Goal: Communication & Community: Answer question/provide support

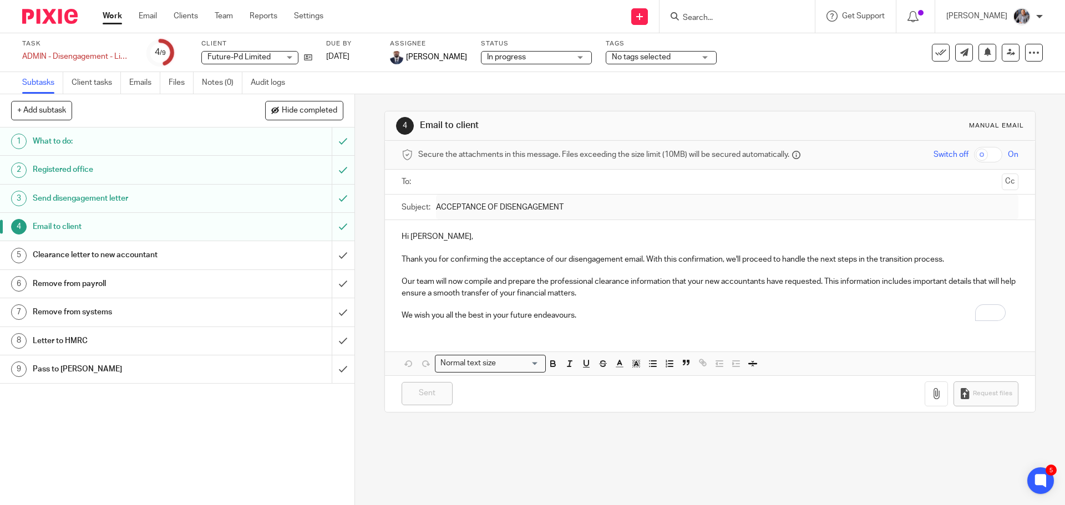
click at [766, 23] on form at bounding box center [741, 16] width 118 height 14
click at [763, 22] on input "Search" at bounding box center [732, 18] width 100 height 10
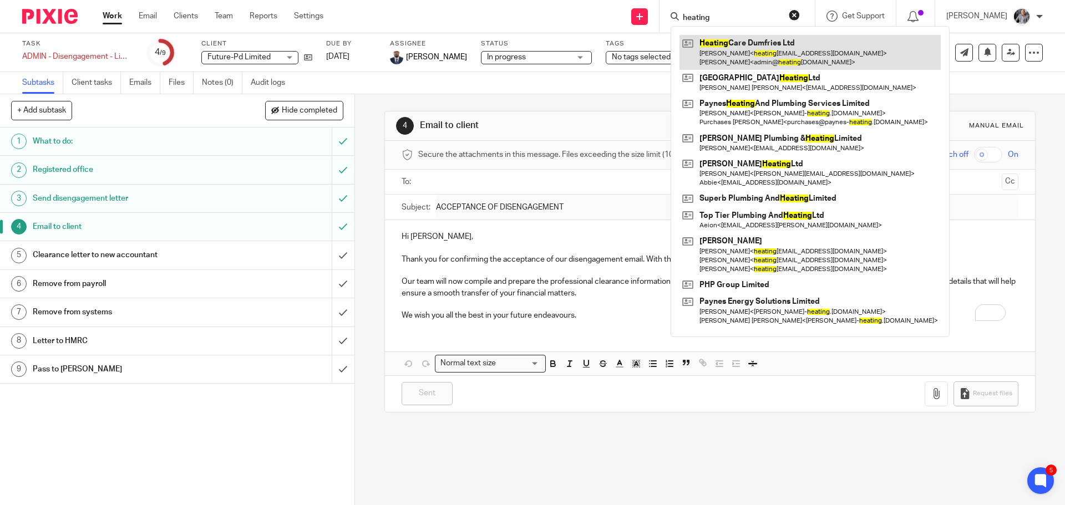
type input "heating"
click at [752, 57] on link at bounding box center [809, 52] width 261 height 34
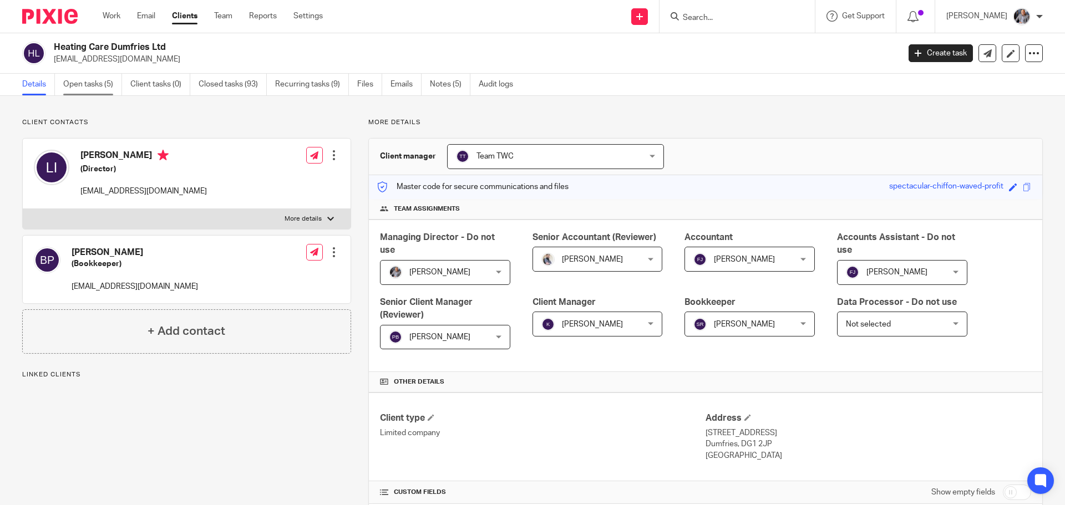
click at [81, 80] on link "Open tasks (5)" at bounding box center [92, 85] width 59 height 22
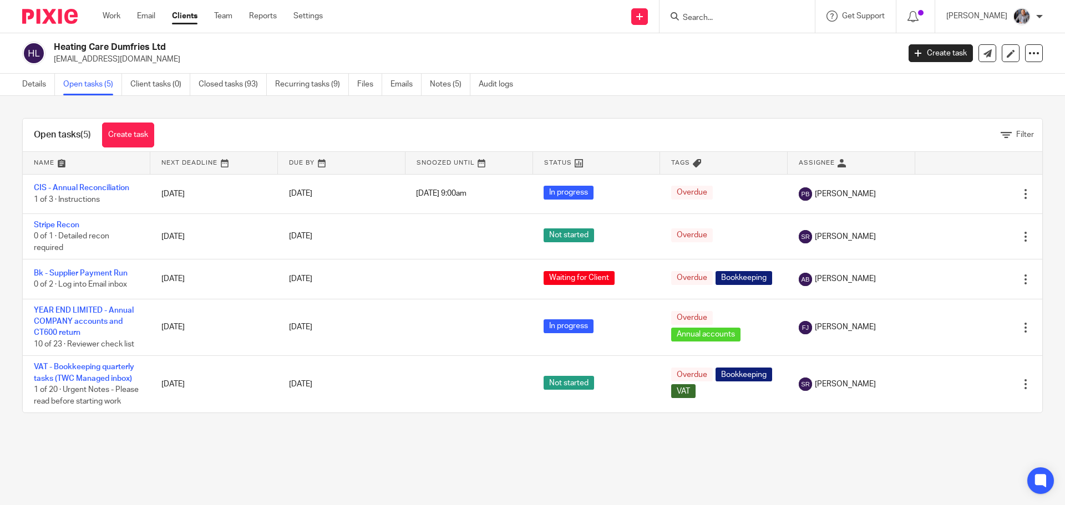
click at [403, 87] on link "Emails" at bounding box center [405, 85] width 31 height 22
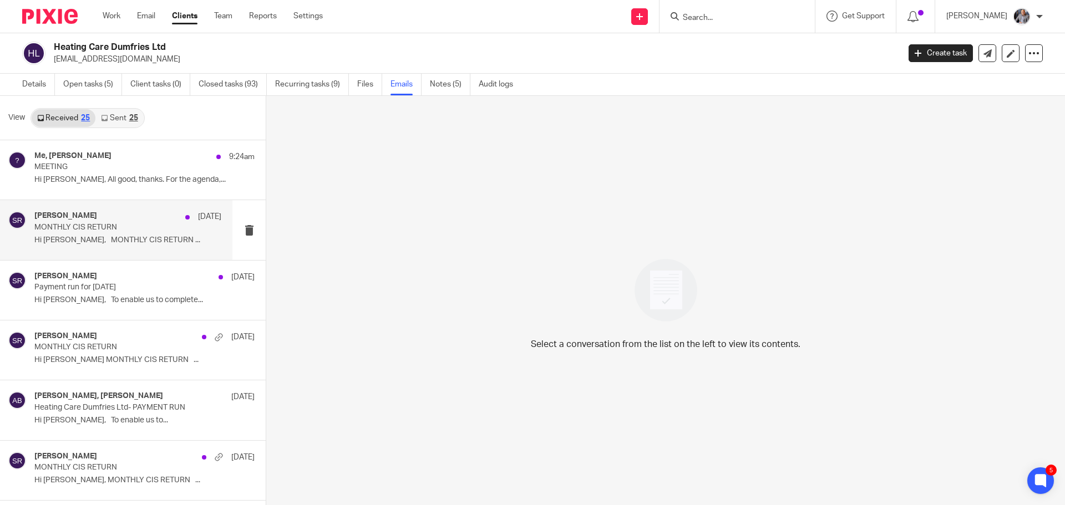
click at [117, 236] on p "Hi Laurie, MONTHLY CIS RETURN ..." at bounding box center [127, 240] width 187 height 9
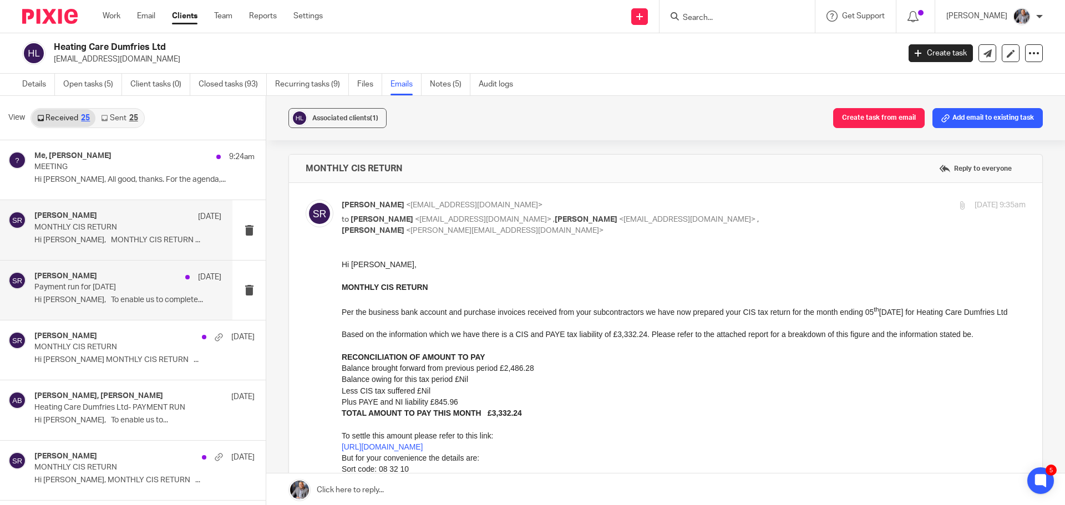
click at [131, 289] on p "Payment run for Aug 2025" at bounding box center [109, 287] width 150 height 9
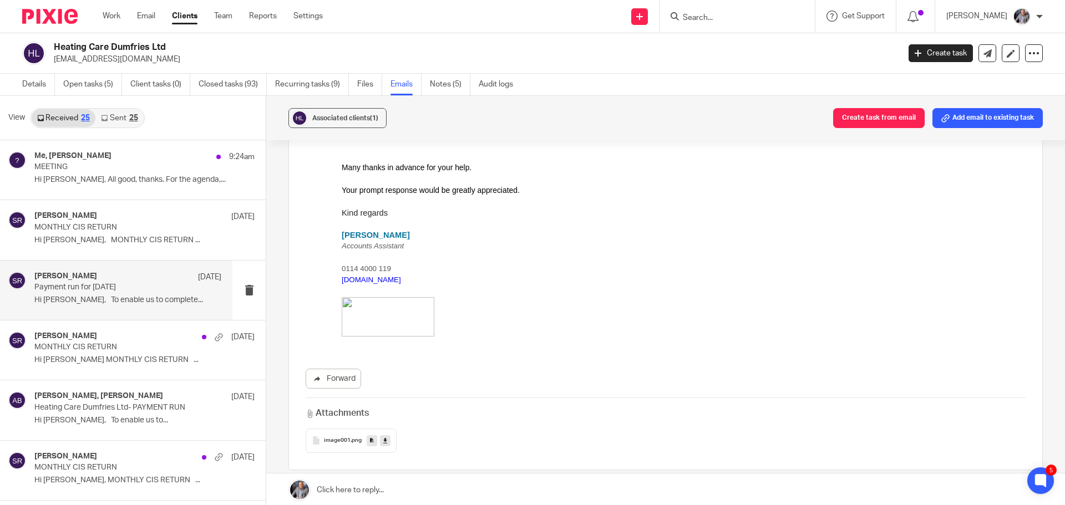
scroll to position [885, 0]
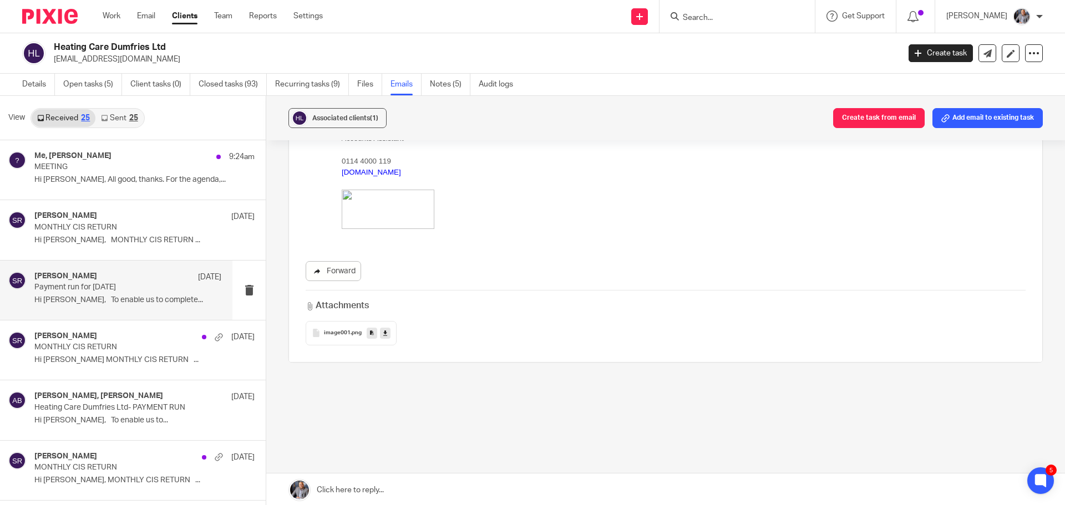
click at [339, 270] on link "Forward" at bounding box center [333, 271] width 55 height 20
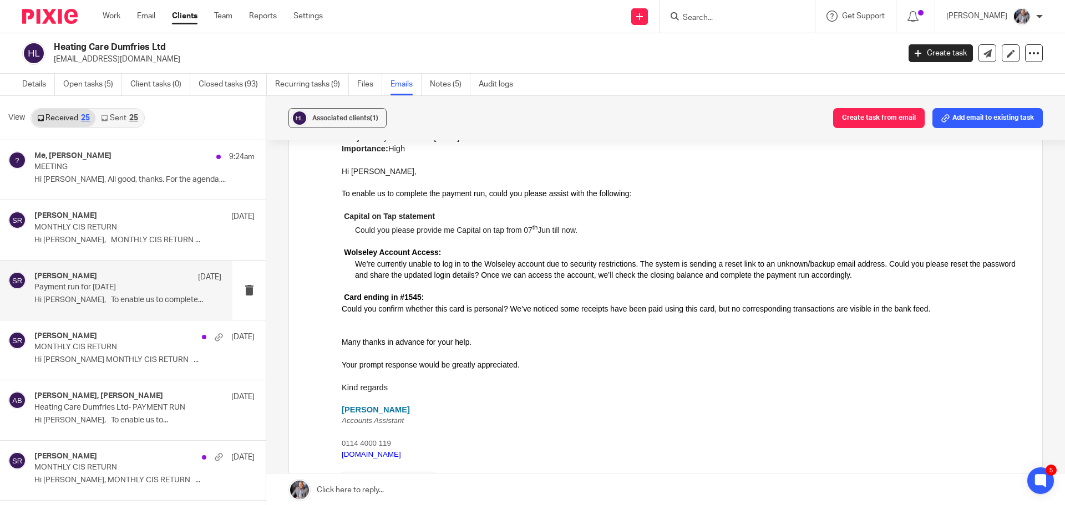
scroll to position [496, 0]
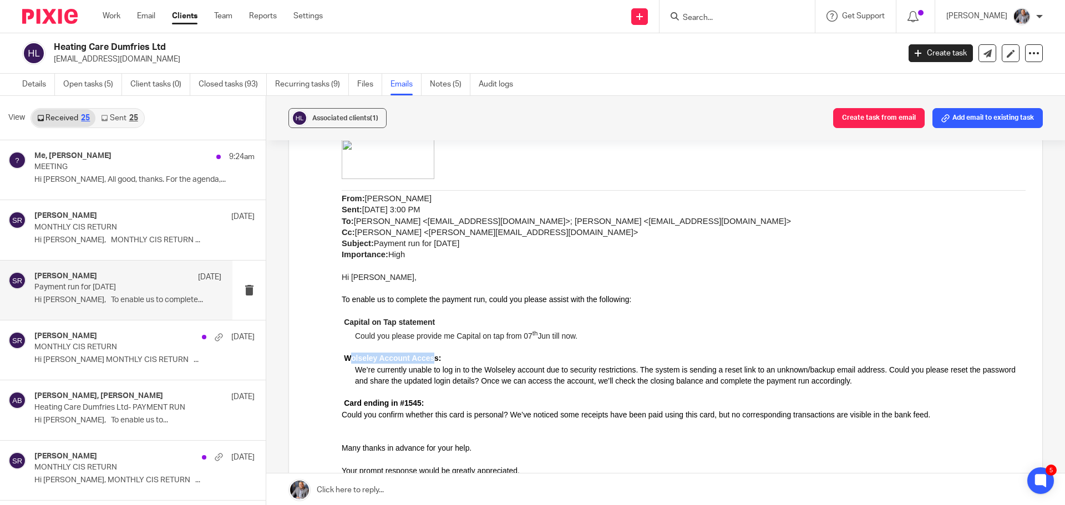
drag, startPoint x: 368, startPoint y: 356, endPoint x: 432, endPoint y: 358, distance: 64.4
click at [431, 358] on span "Wolseley Account Access:" at bounding box center [392, 358] width 97 height 9
click at [415, 358] on span "Wolseley Account Access:" at bounding box center [392, 358] width 97 height 9
drag, startPoint x: 358, startPoint y: 318, endPoint x: 395, endPoint y: 321, distance: 37.9
click at [395, 321] on b "Capital on Tap statement" at bounding box center [389, 322] width 91 height 9
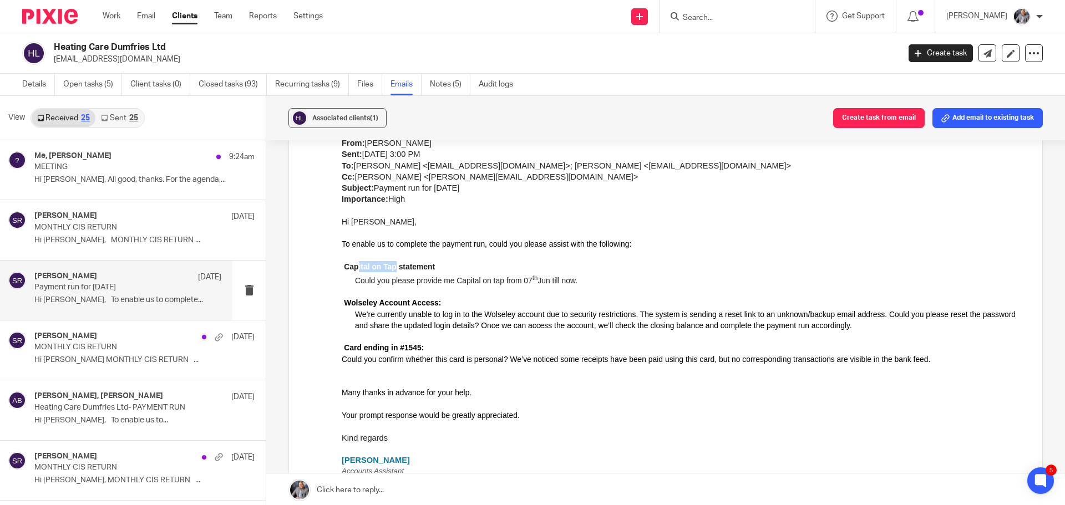
scroll to position [885, 0]
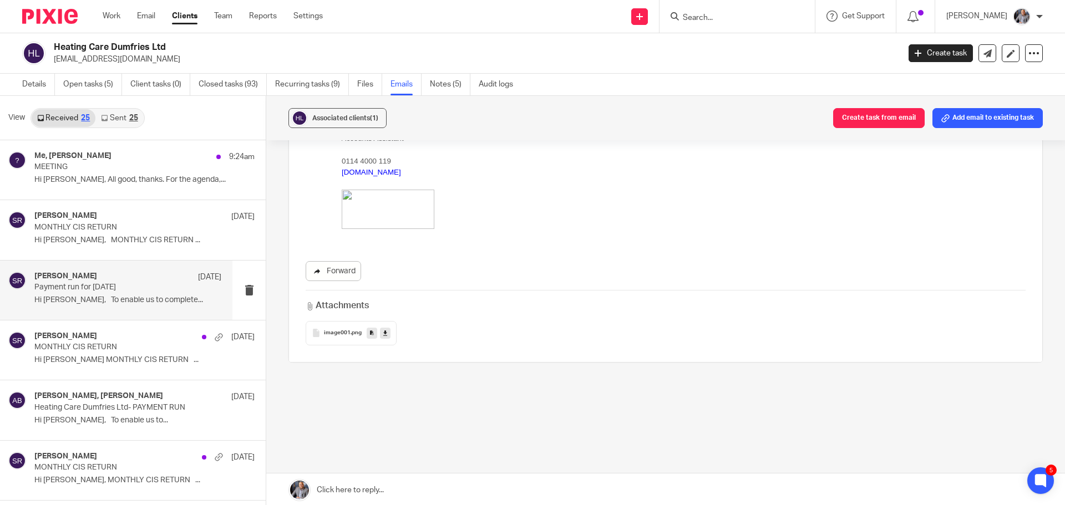
click at [326, 272] on link "Forward" at bounding box center [333, 271] width 55 height 20
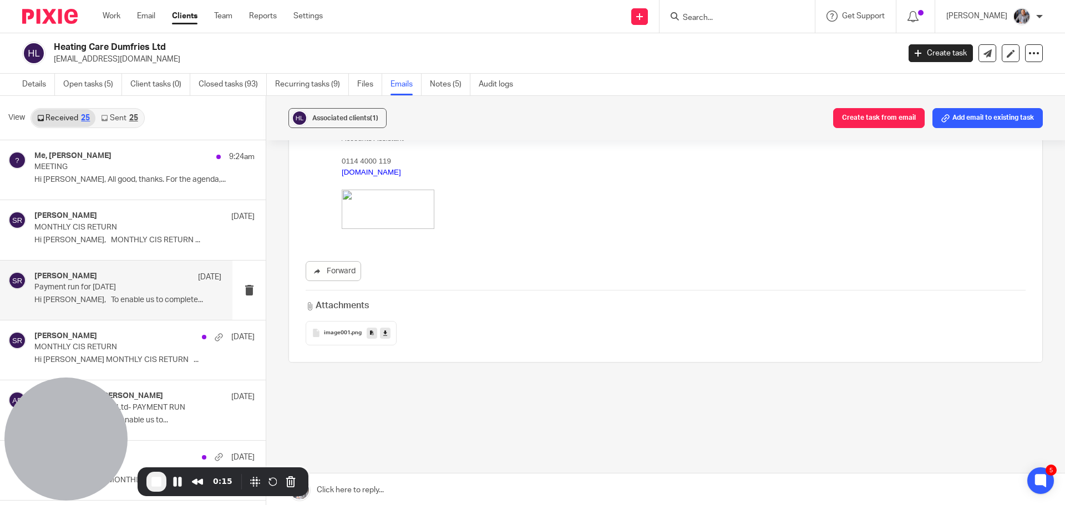
click at [133, 290] on p "Payment run for Aug 2025" at bounding box center [109, 287] width 150 height 9
click at [111, 288] on p "Payment run for Aug 2025" at bounding box center [109, 287] width 150 height 9
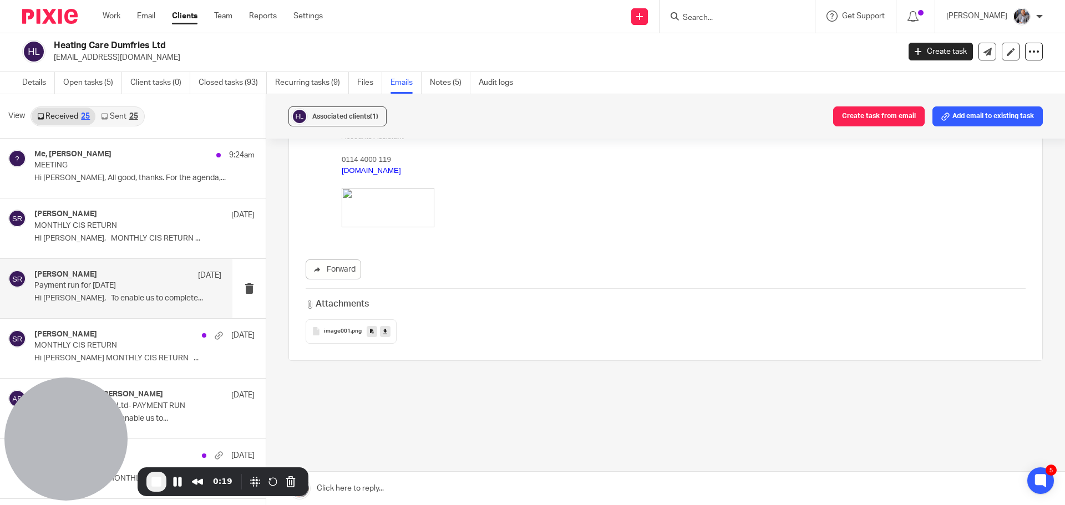
scroll to position [0, 0]
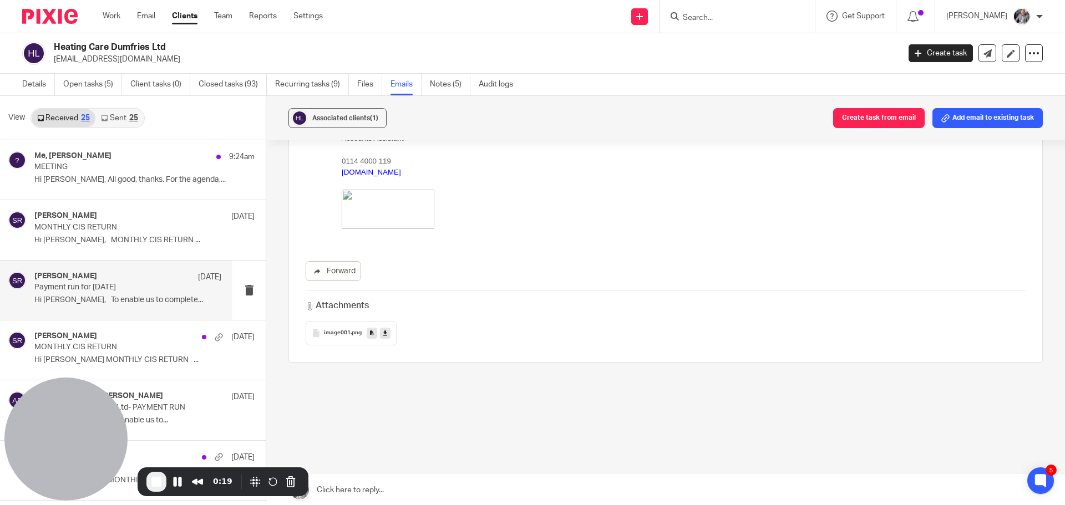
click at [113, 296] on p "Hi Laurie, To enable us to complete..." at bounding box center [127, 300] width 187 height 9
click at [105, 285] on p "Payment run for Aug 2025" at bounding box center [109, 287] width 150 height 9
click at [70, 270] on div "Said Rahim 16 Sep Payment run for Aug 2025 Hi Laurie, To enable us to complete.…" at bounding box center [116, 290] width 232 height 59
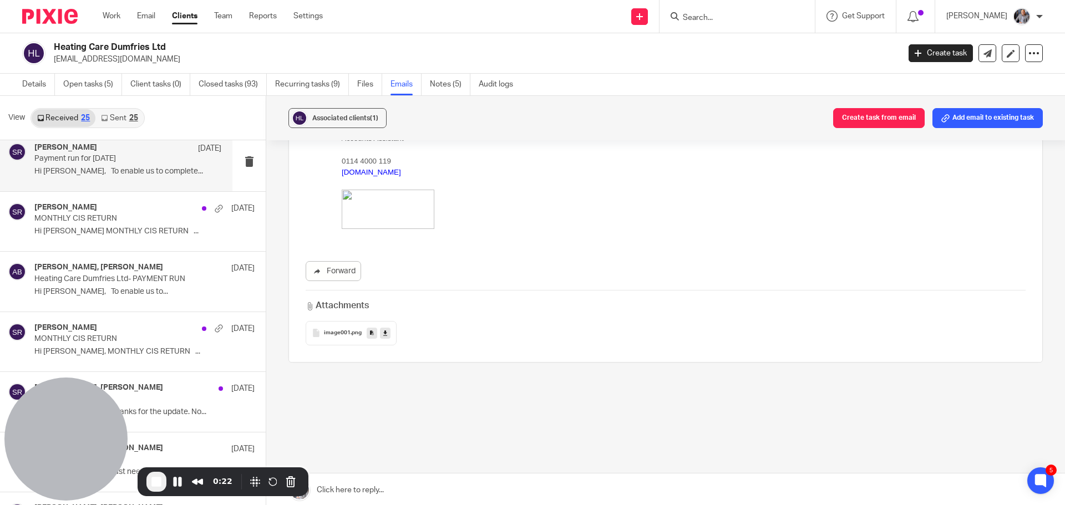
scroll to position [166, 0]
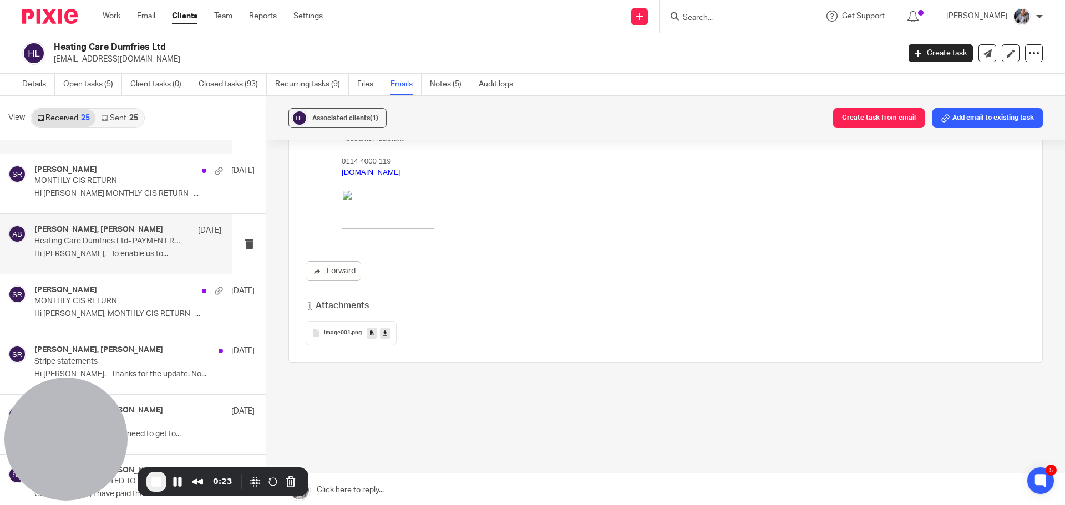
click at [109, 260] on div "Akshay Bhanushali, Kim Faulkner 6 Aug Heating Care Dumfries Ltd- PAYMENT RUN Hi…" at bounding box center [127, 243] width 187 height 37
click at [115, 311] on p "Hi Laurie, MONTHLY CIS RETURN ..." at bounding box center [127, 314] width 187 height 9
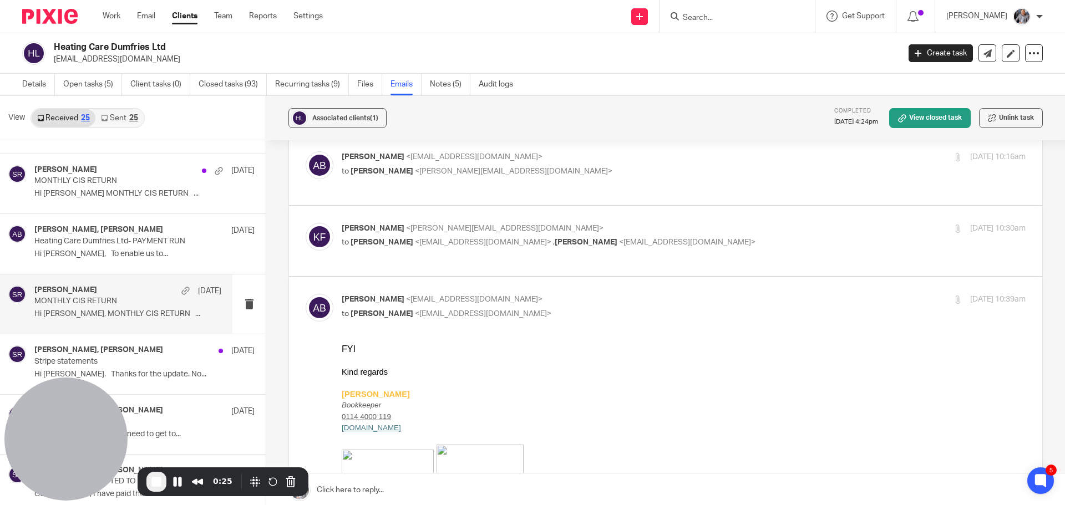
scroll to position [0, 0]
click at [121, 241] on p "Heating Care Dumfries Ltd- PAYMENT RUN" at bounding box center [109, 241] width 150 height 9
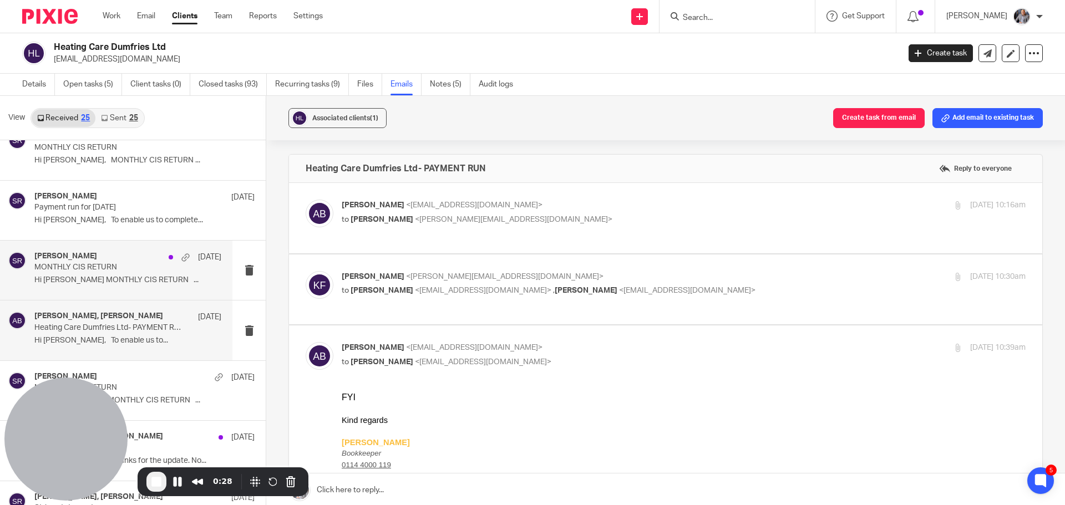
scroll to position [55, 0]
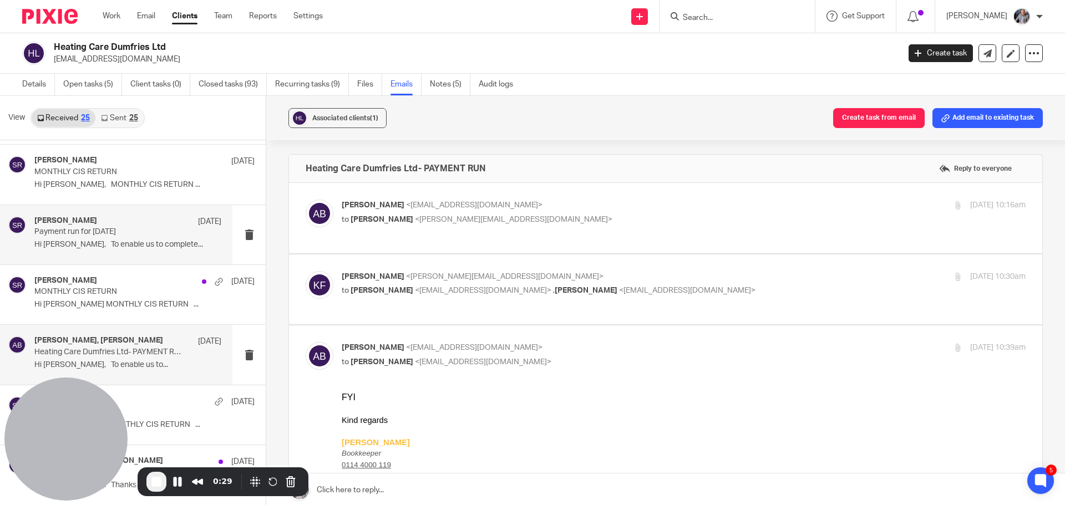
click at [119, 251] on div "Said Rahim 16 Sep Payment run for Aug 2025 Hi Laurie, To enable us to complete.…" at bounding box center [127, 234] width 187 height 37
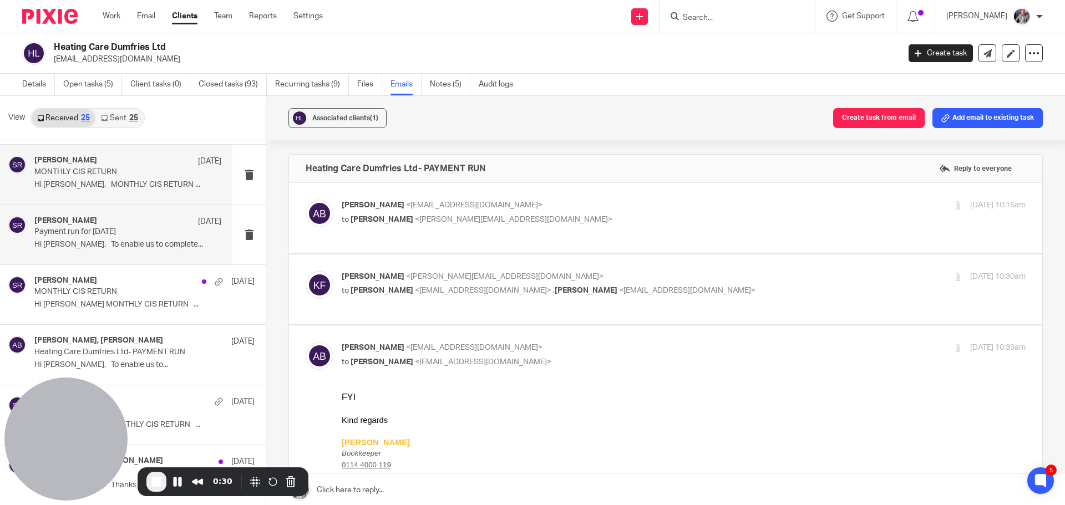
click at [122, 191] on div "Said Rahim 18 Sep MONTHLY CIS RETURN Hi Laurie, MONTHLY CIS RETURN ..." at bounding box center [127, 174] width 187 height 37
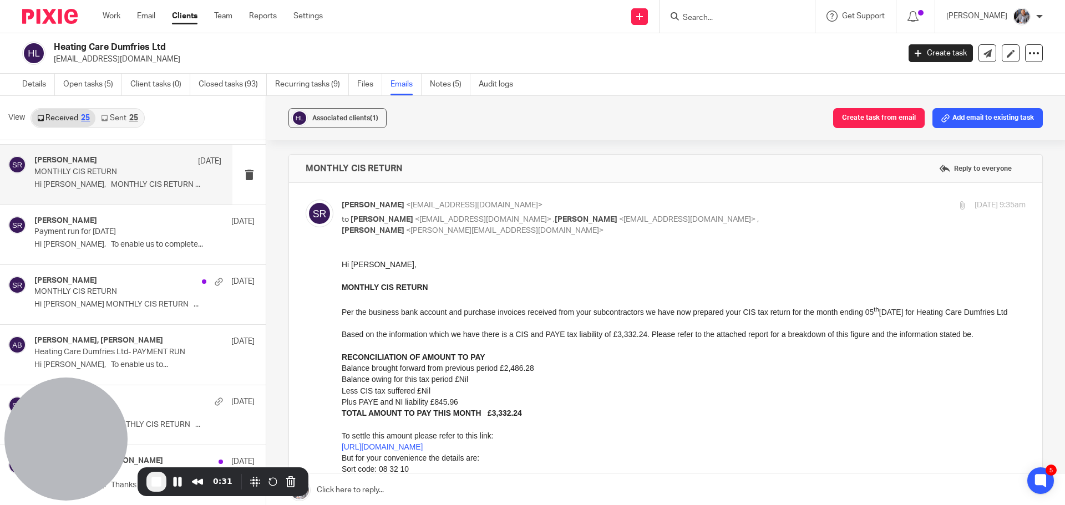
scroll to position [0, 0]
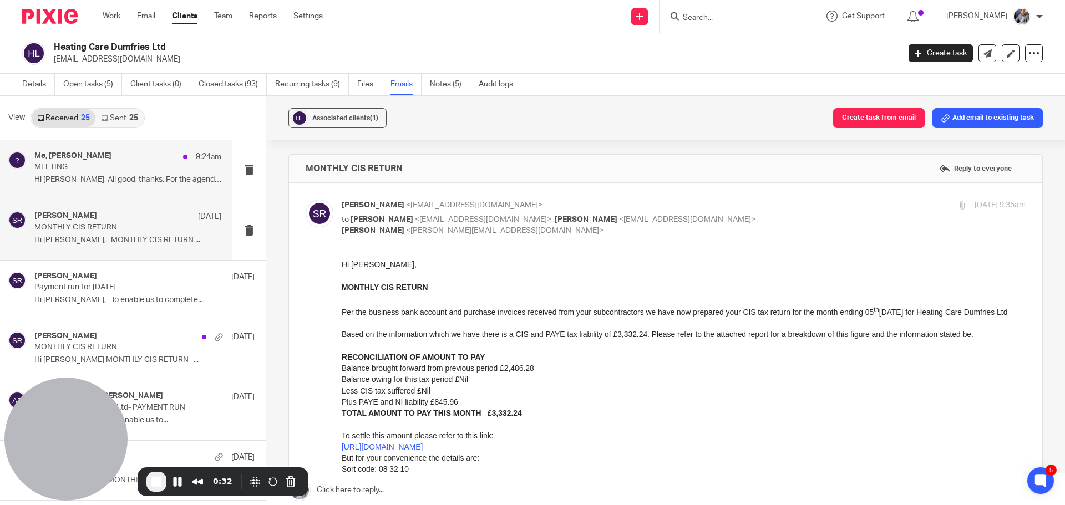
click at [128, 175] on p "Hi Aaron, All good, thanks. For the agenda,..." at bounding box center [127, 179] width 187 height 9
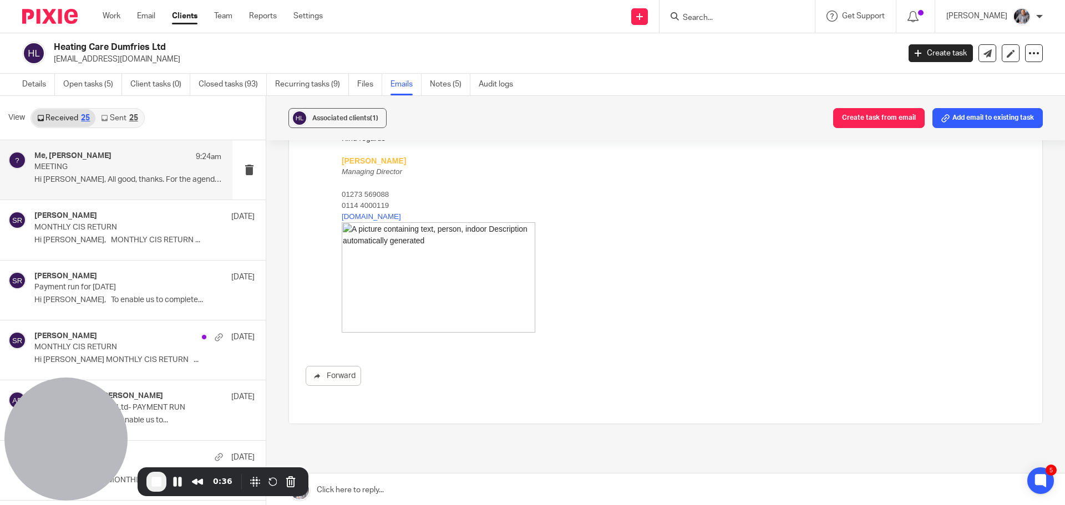
scroll to position [1047, 0]
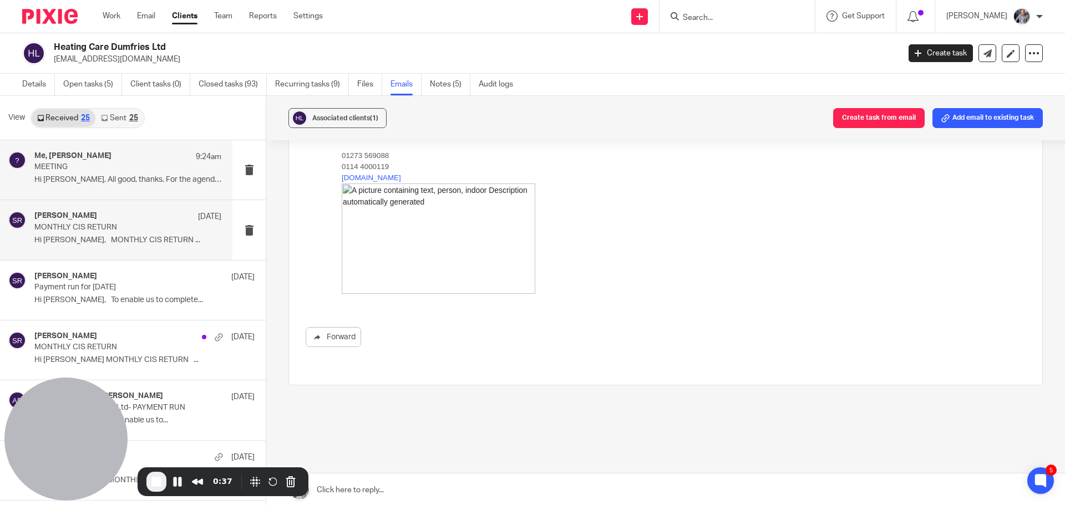
click at [100, 240] on p "Hi Laurie, MONTHLY CIS RETURN ..." at bounding box center [127, 240] width 187 height 9
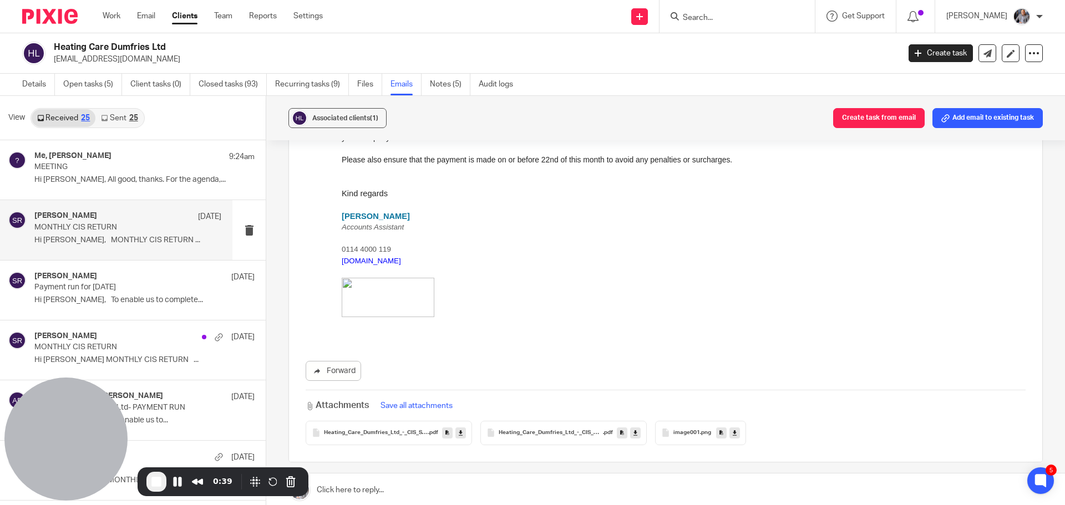
scroll to position [488, 0]
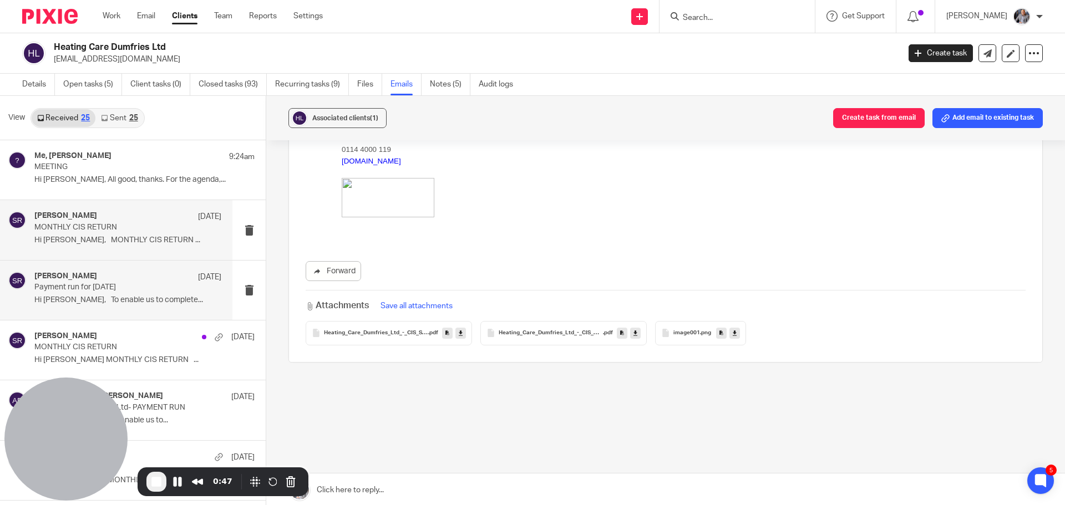
click at [93, 282] on div "Said Rahim 16 Sep" at bounding box center [127, 277] width 187 height 11
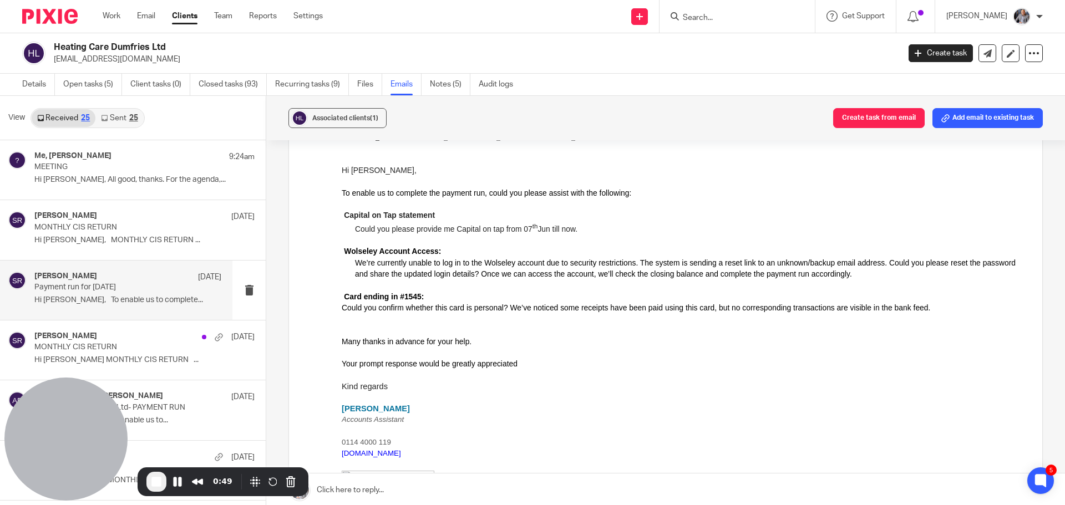
scroll to position [166, 0]
drag, startPoint x: 359, startPoint y: 225, endPoint x: 471, endPoint y: 229, distance: 111.5
click at [470, 229] on p "Could you please provide me Capital on tap from 07 th Jun till now." at bounding box center [690, 227] width 671 height 14
click at [462, 230] on p "Could you please provide me Capital on tap from 07 th Jun till now." at bounding box center [690, 227] width 671 height 14
drag, startPoint x: 410, startPoint y: 226, endPoint x: 476, endPoint y: 226, distance: 65.5
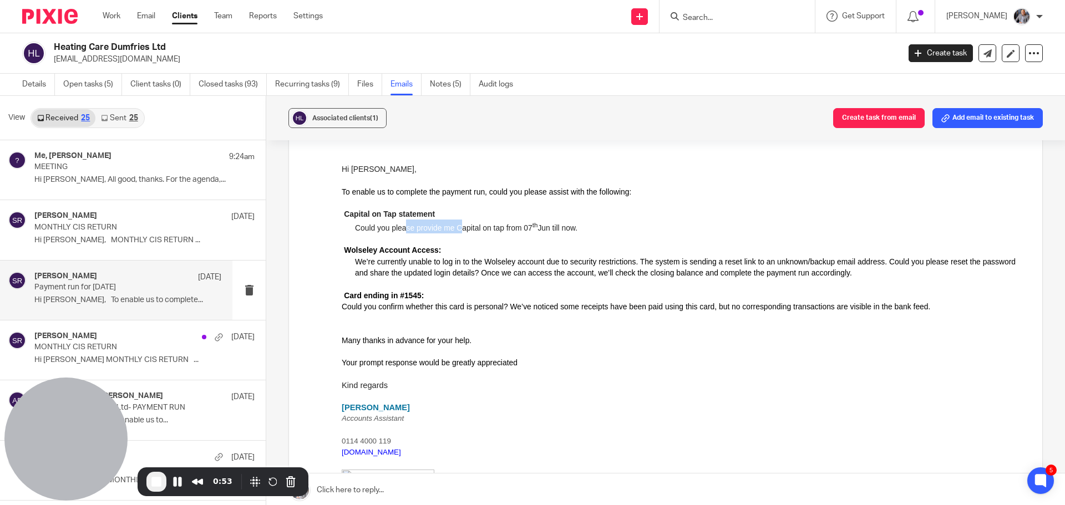
click at [470, 226] on p "Could you please provide me Capital on tap from 07 th Jun till now." at bounding box center [690, 227] width 671 height 14
drag, startPoint x: 569, startPoint y: 226, endPoint x: 473, endPoint y: 230, distance: 96.0
click at [473, 230] on p "Could you please provide me Capital on tap from 07 th Jun till now." at bounding box center [690, 227] width 671 height 14
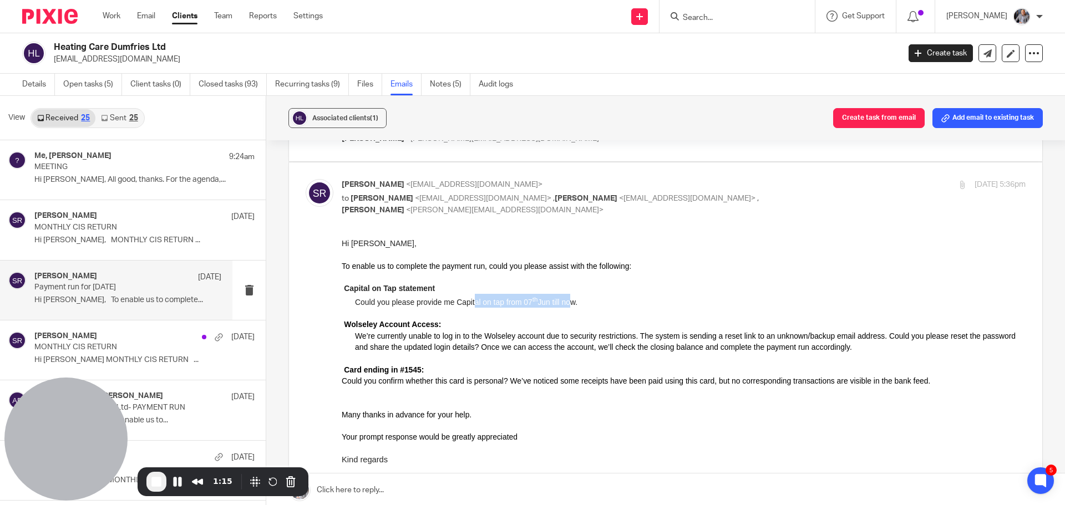
scroll to position [111, 0]
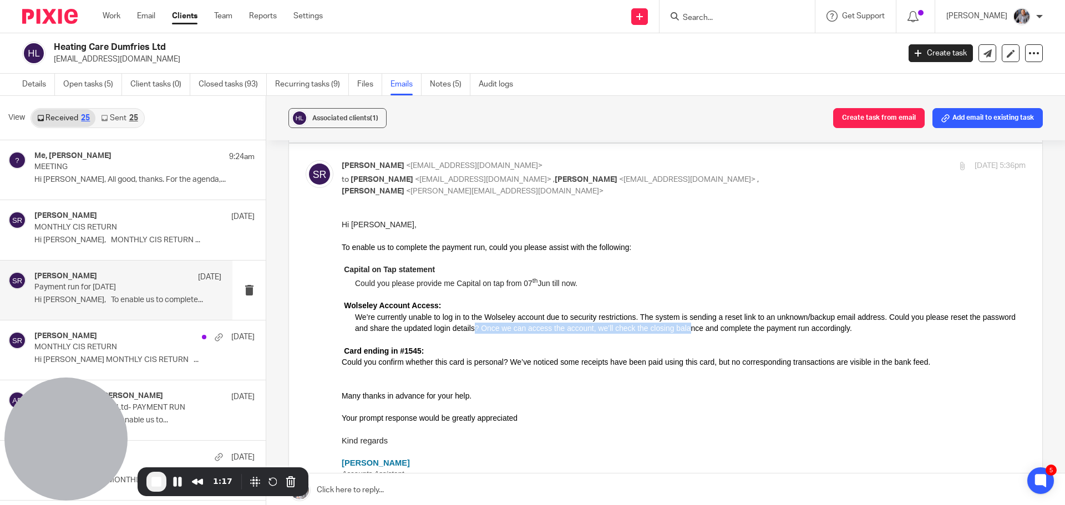
drag, startPoint x: 530, startPoint y: 323, endPoint x: 718, endPoint y: 326, distance: 188.1
click at [718, 326] on span "We’re currently unable to log in to the Wolseley account due to security restri…" at bounding box center [685, 323] width 661 height 20
drag, startPoint x: 435, startPoint y: 348, endPoint x: 390, endPoint y: 349, distance: 45.5
click at [390, 349] on li "Card ending in #1545:" at bounding box center [685, 351] width 682 height 11
drag, startPoint x: 412, startPoint y: 267, endPoint x: 342, endPoint y: 271, distance: 70.0
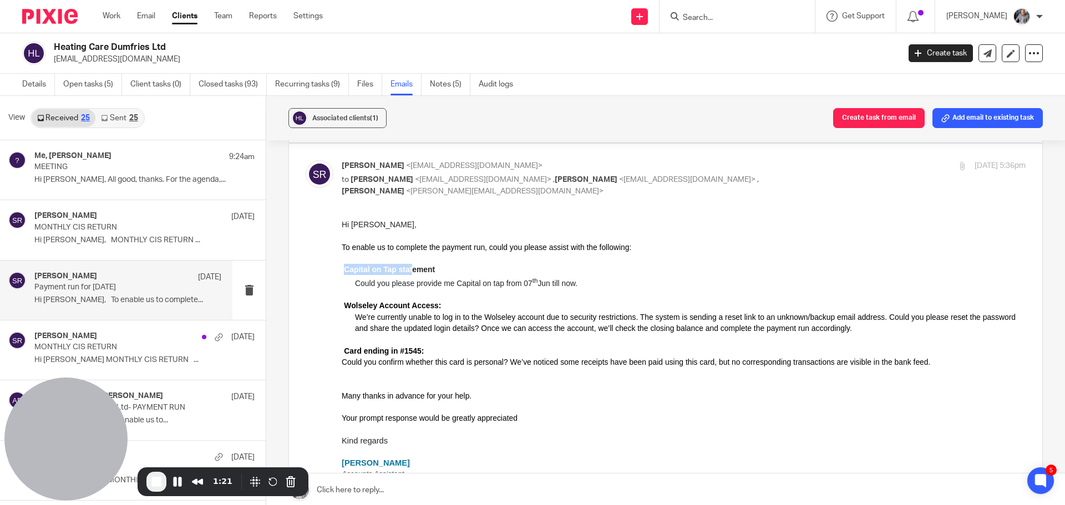
click at [344, 271] on li "Capital on Tap statement" at bounding box center [685, 269] width 682 height 11
click at [394, 274] on b "Capital on Tap statement" at bounding box center [389, 269] width 91 height 9
drag, startPoint x: 359, startPoint y: 278, endPoint x: 442, endPoint y: 277, distance: 83.2
click at [444, 276] on p "Could you please provide me Capital on tap from 07 th Jun till now." at bounding box center [690, 282] width 671 height 14
drag, startPoint x: 388, startPoint y: 302, endPoint x: 449, endPoint y: 304, distance: 61.6
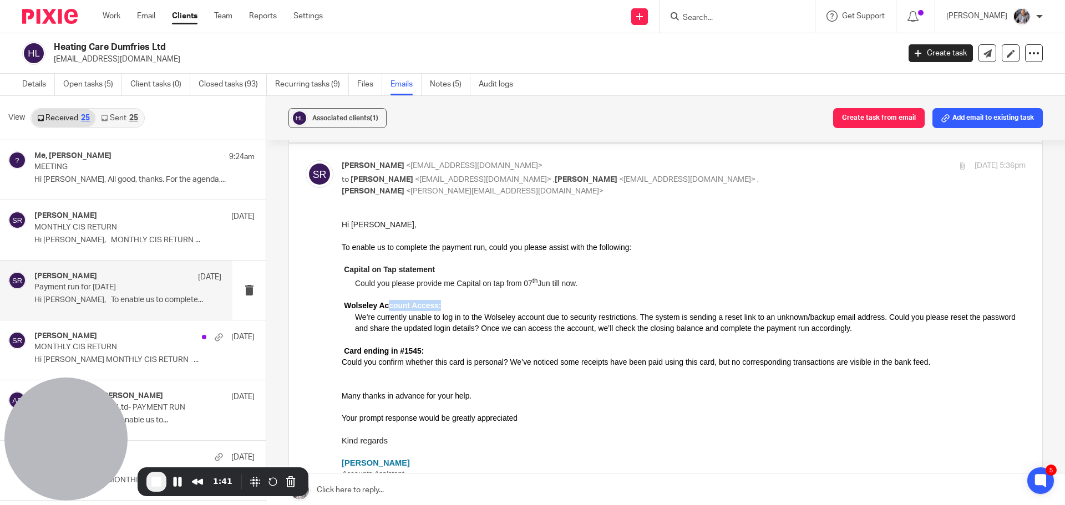
click at [449, 304] on li "Wolseley Account Access:" at bounding box center [685, 305] width 682 height 11
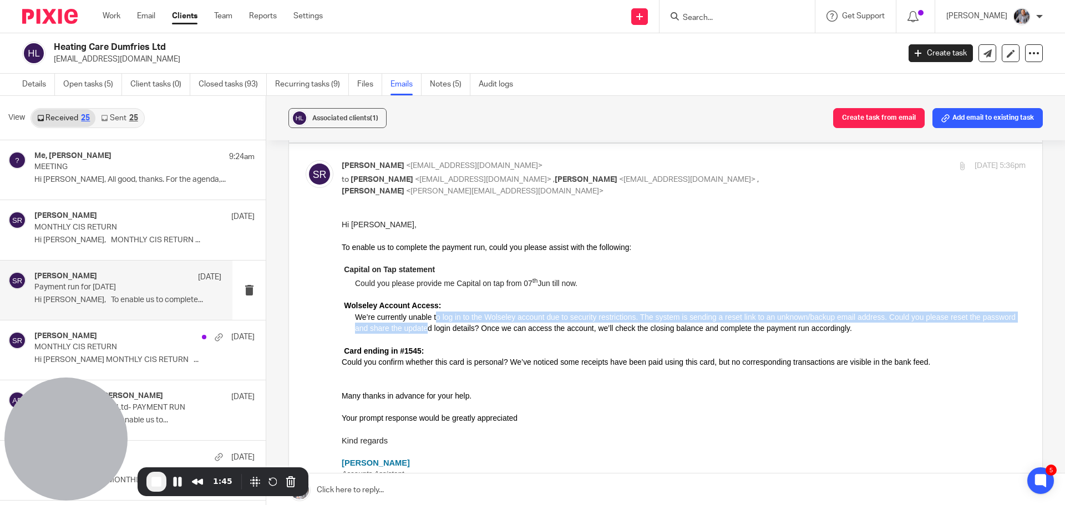
drag, startPoint x: 459, startPoint y: 323, endPoint x: 382, endPoint y: 311, distance: 78.0
click at [403, 315] on span "We’re currently unable to log in to the Wolseley account due to security restri…" at bounding box center [685, 323] width 661 height 20
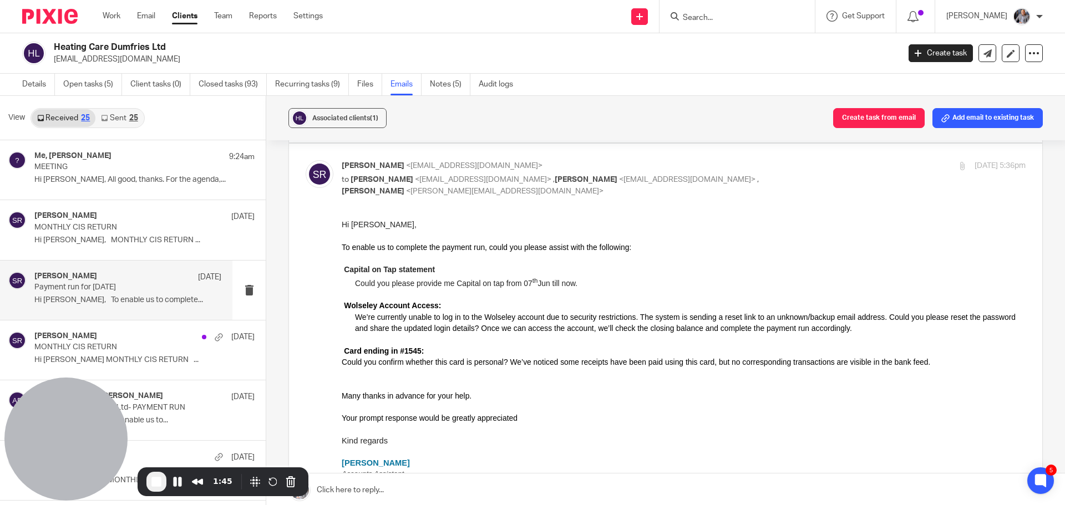
drag, startPoint x: 371, startPoint y: 270, endPoint x: 351, endPoint y: 269, distance: 19.4
click at [370, 270] on b "Capital on Tap statement" at bounding box center [389, 269] width 91 height 9
drag, startPoint x: 351, startPoint y: 269, endPoint x: 424, endPoint y: 277, distance: 73.1
click at [157, 484] on span "End Recording" at bounding box center [156, 481] width 13 height 13
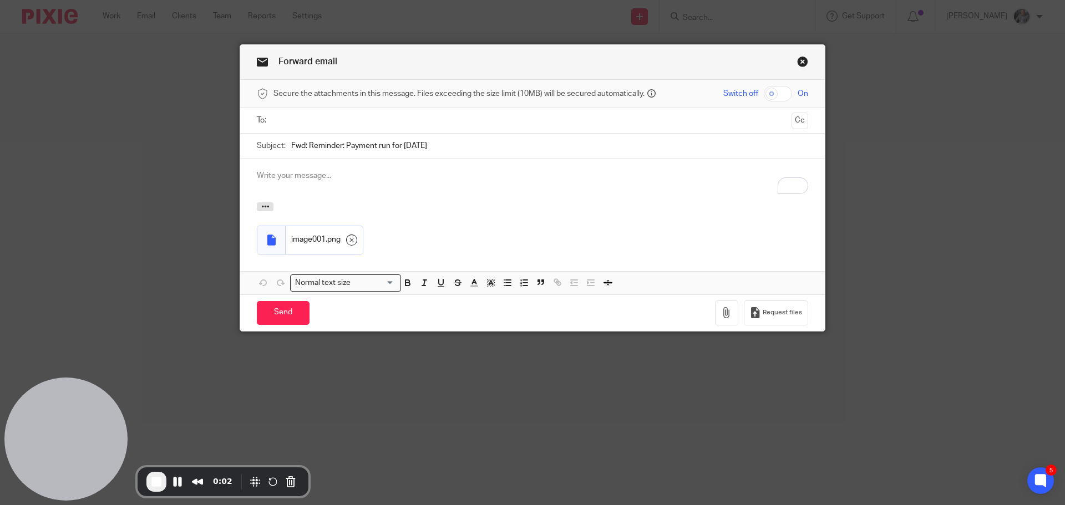
click at [797, 63] on link "Close this dialog window" at bounding box center [802, 63] width 11 height 15
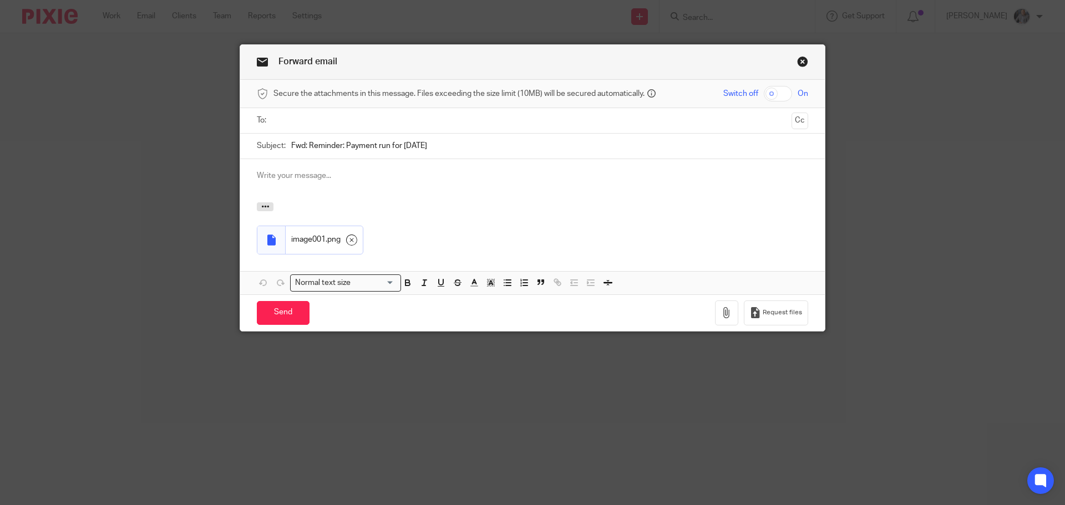
click at [332, 119] on input "text" at bounding box center [532, 120] width 510 height 13
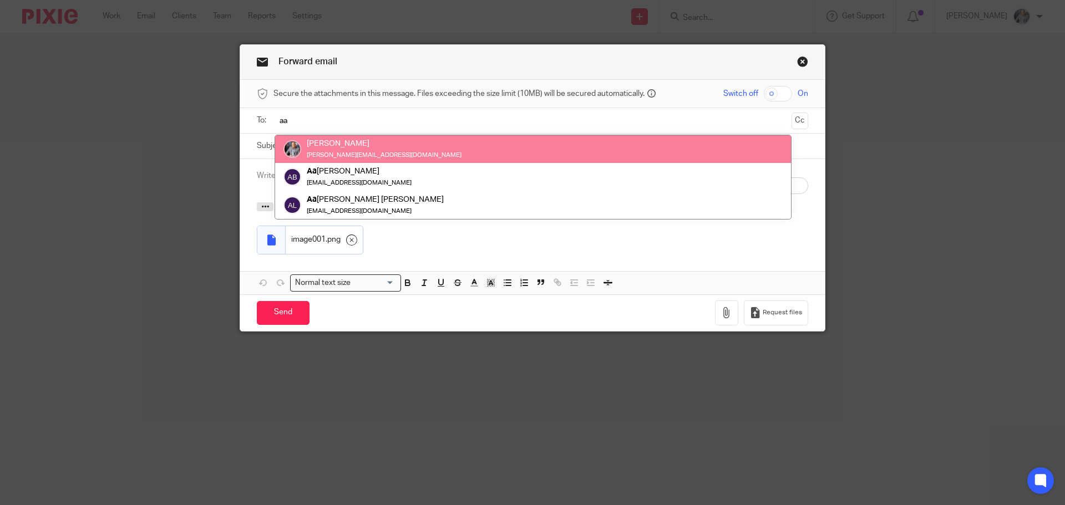
type input "aa"
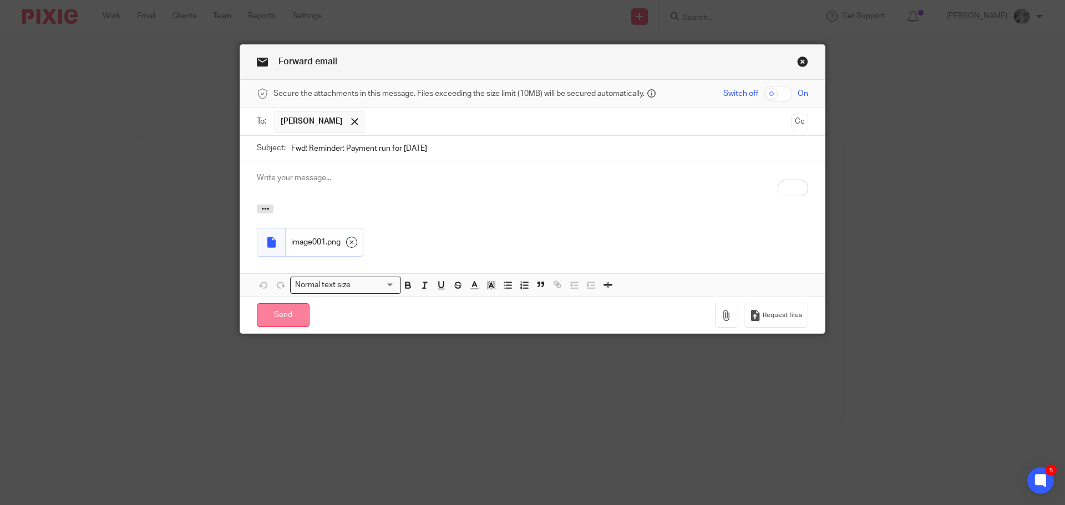
click at [273, 319] on input "Send" at bounding box center [283, 315] width 53 height 24
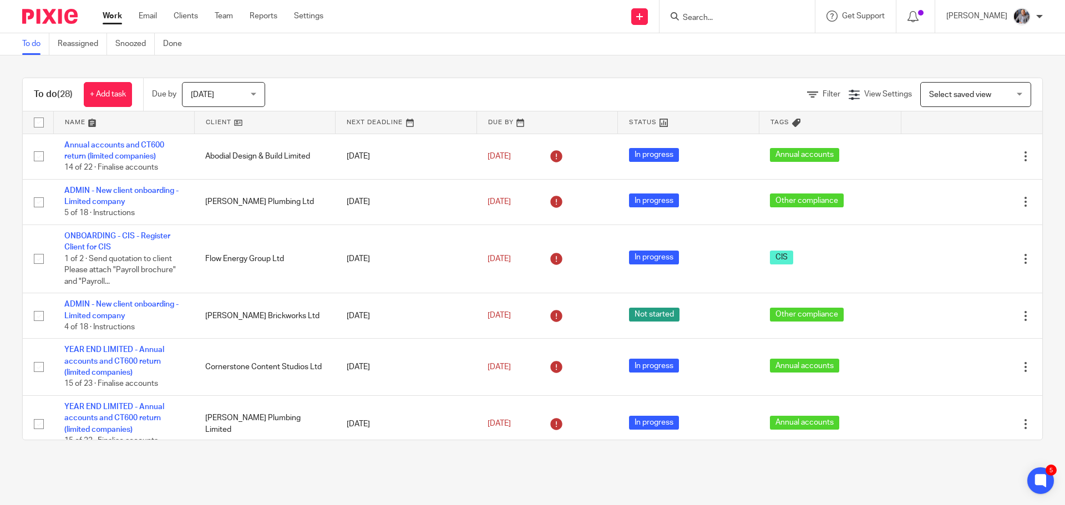
click at [201, 71] on div "To do (28) + Add task Due by Today Today Today Tomorrow This week Next week Thi…" at bounding box center [532, 258] width 1065 height 407
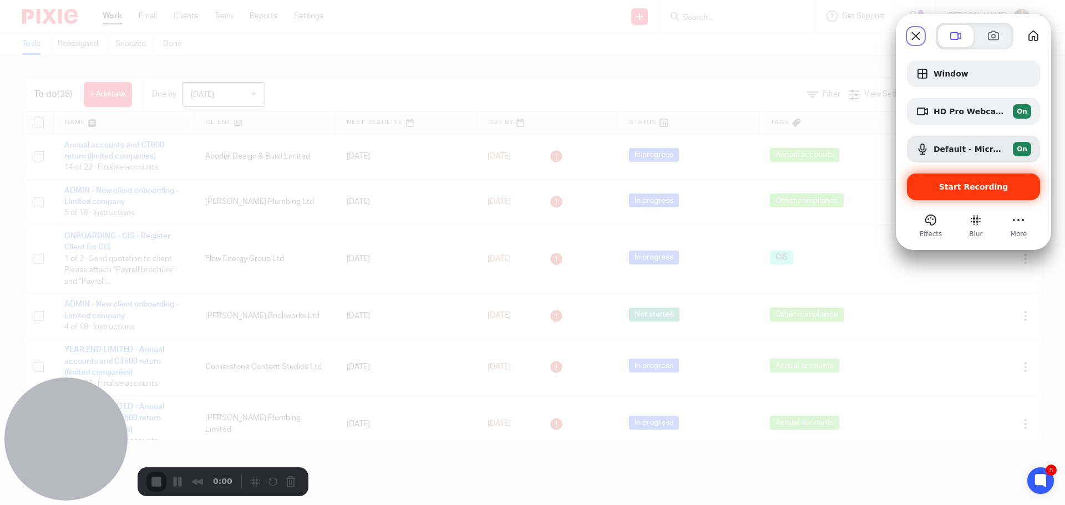
click at [995, 196] on div "Start Recording" at bounding box center [973, 187] width 133 height 27
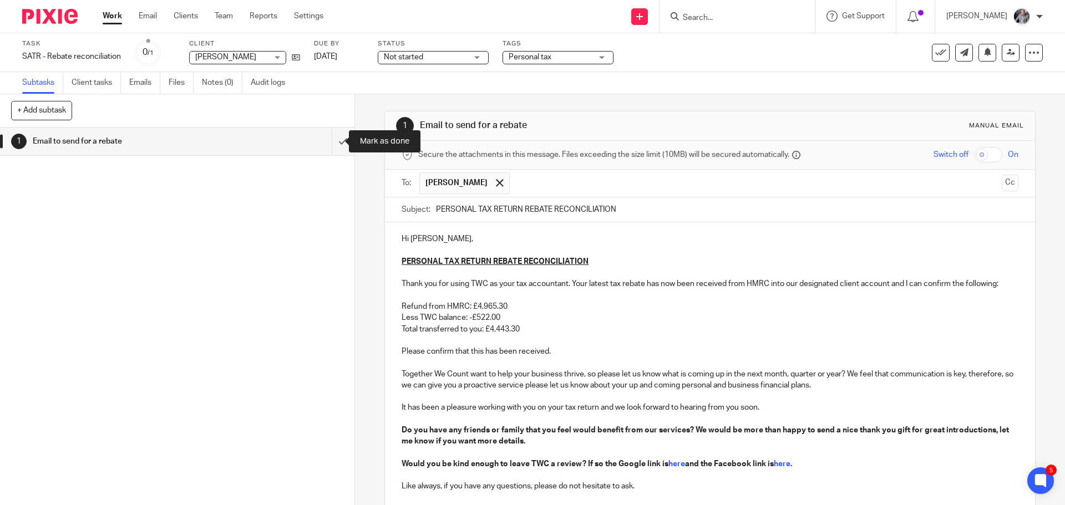
scroll to position [95, 0]
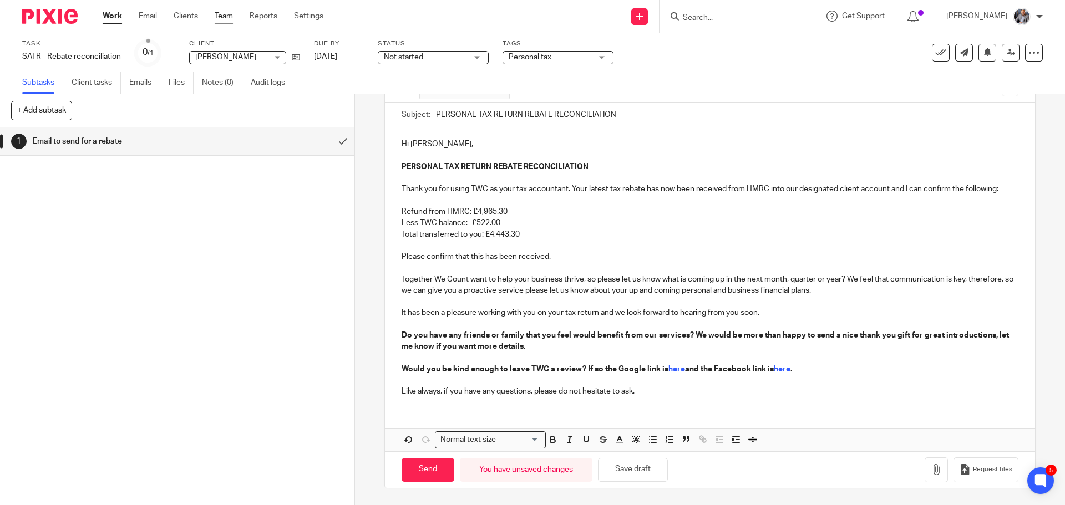
click at [224, 13] on link "Team" at bounding box center [224, 16] width 18 height 11
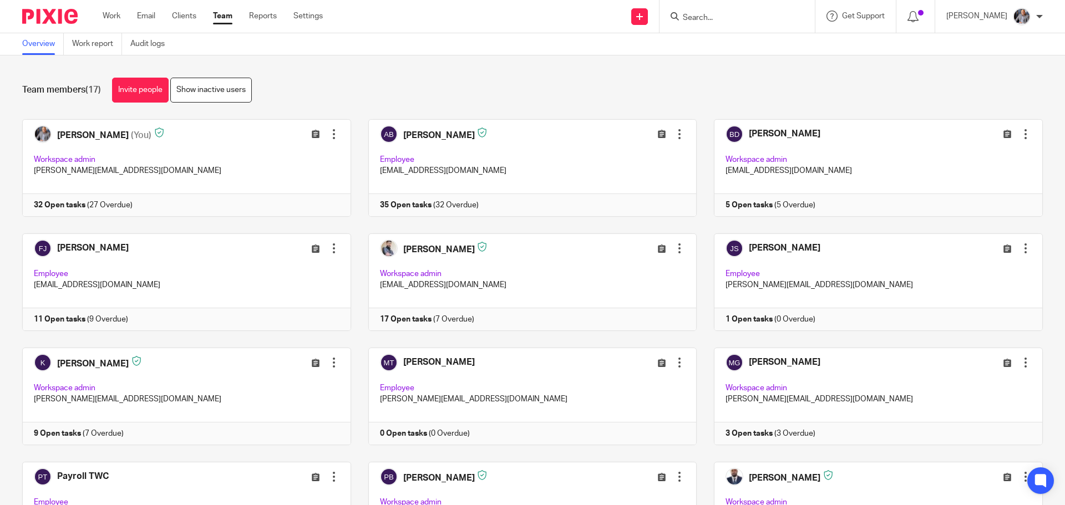
scroll to position [322, 0]
